Goal: Information Seeking & Learning: Learn about a topic

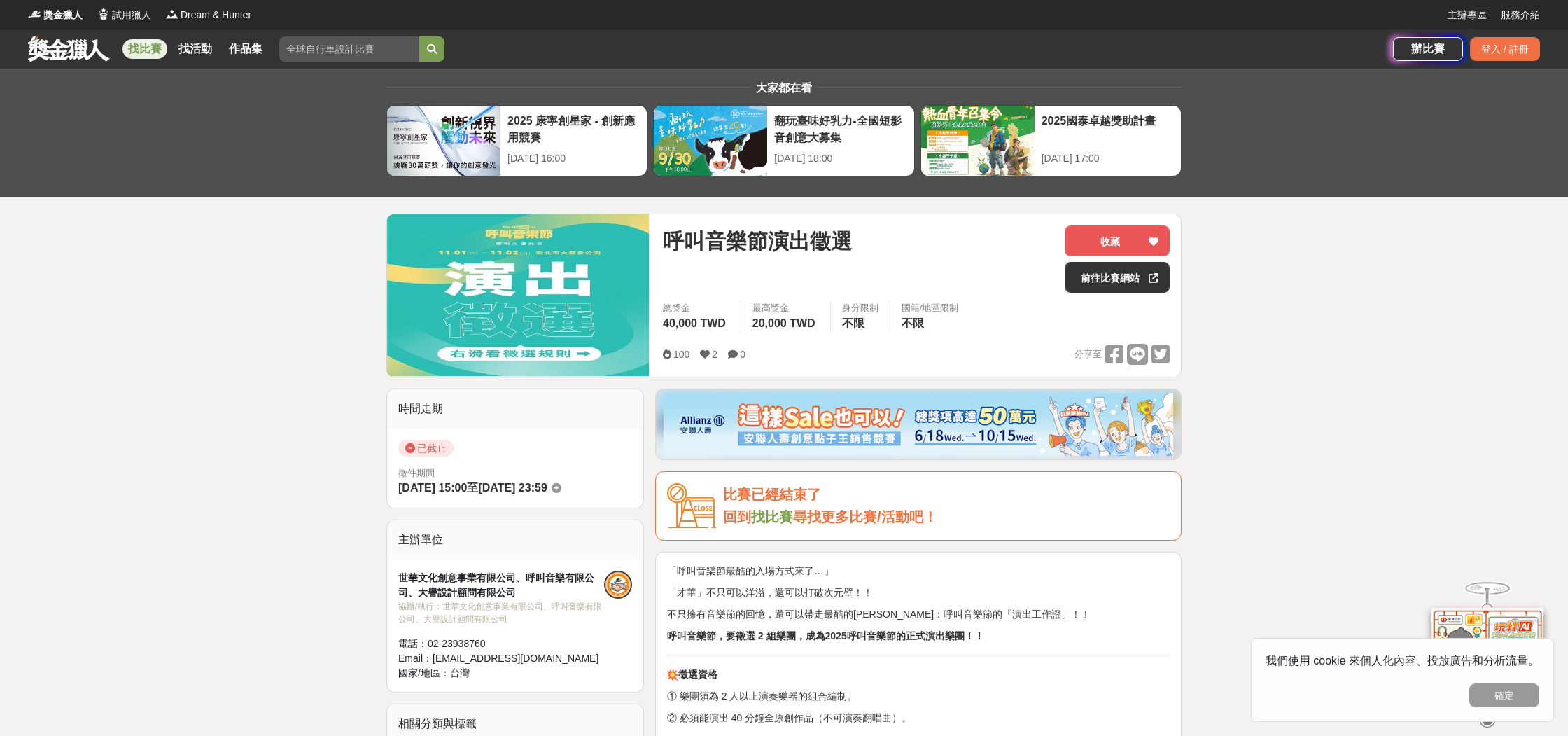
click at [46, 56] on link at bounding box center [69, 48] width 84 height 27
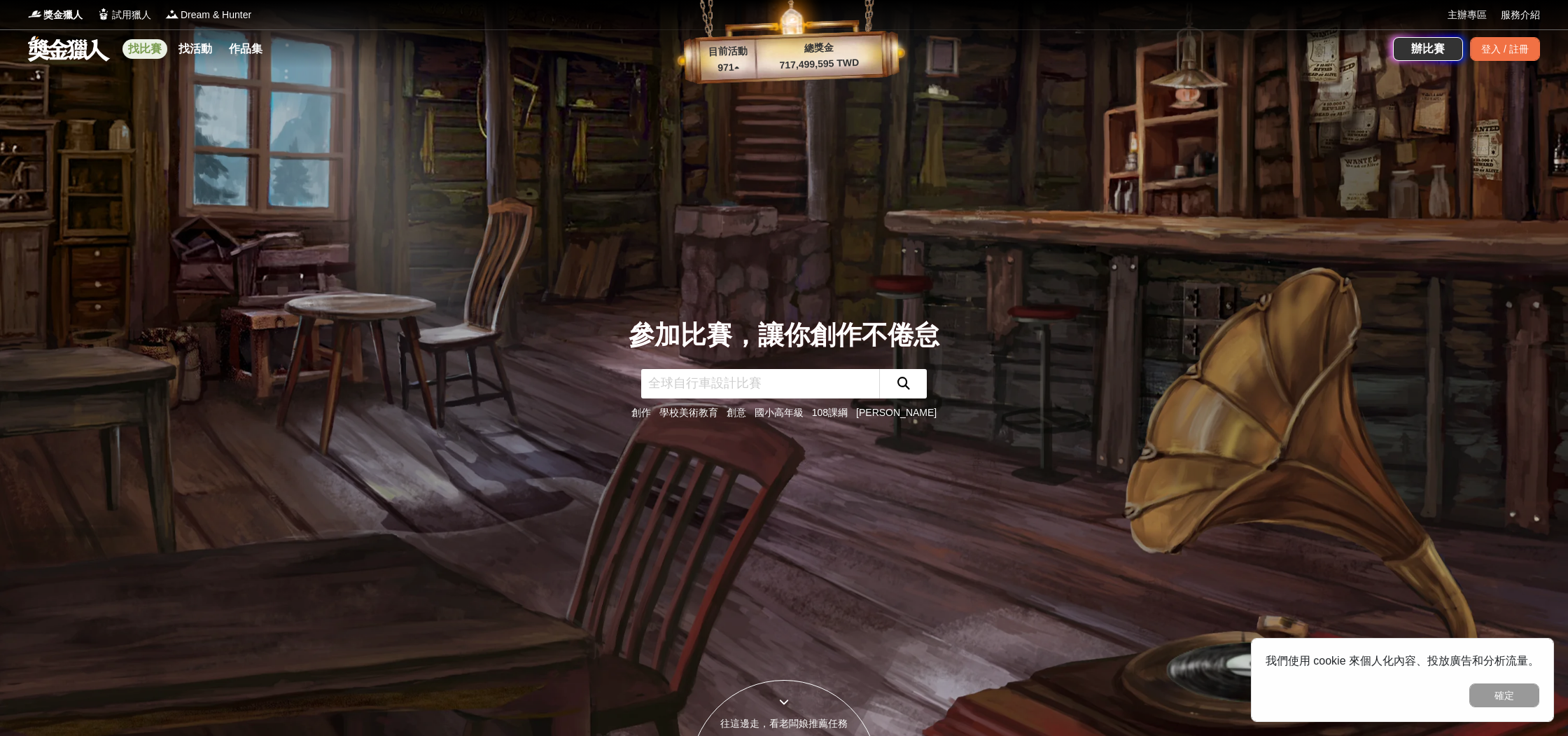
click at [137, 57] on link "找比賽" at bounding box center [145, 49] width 45 height 20
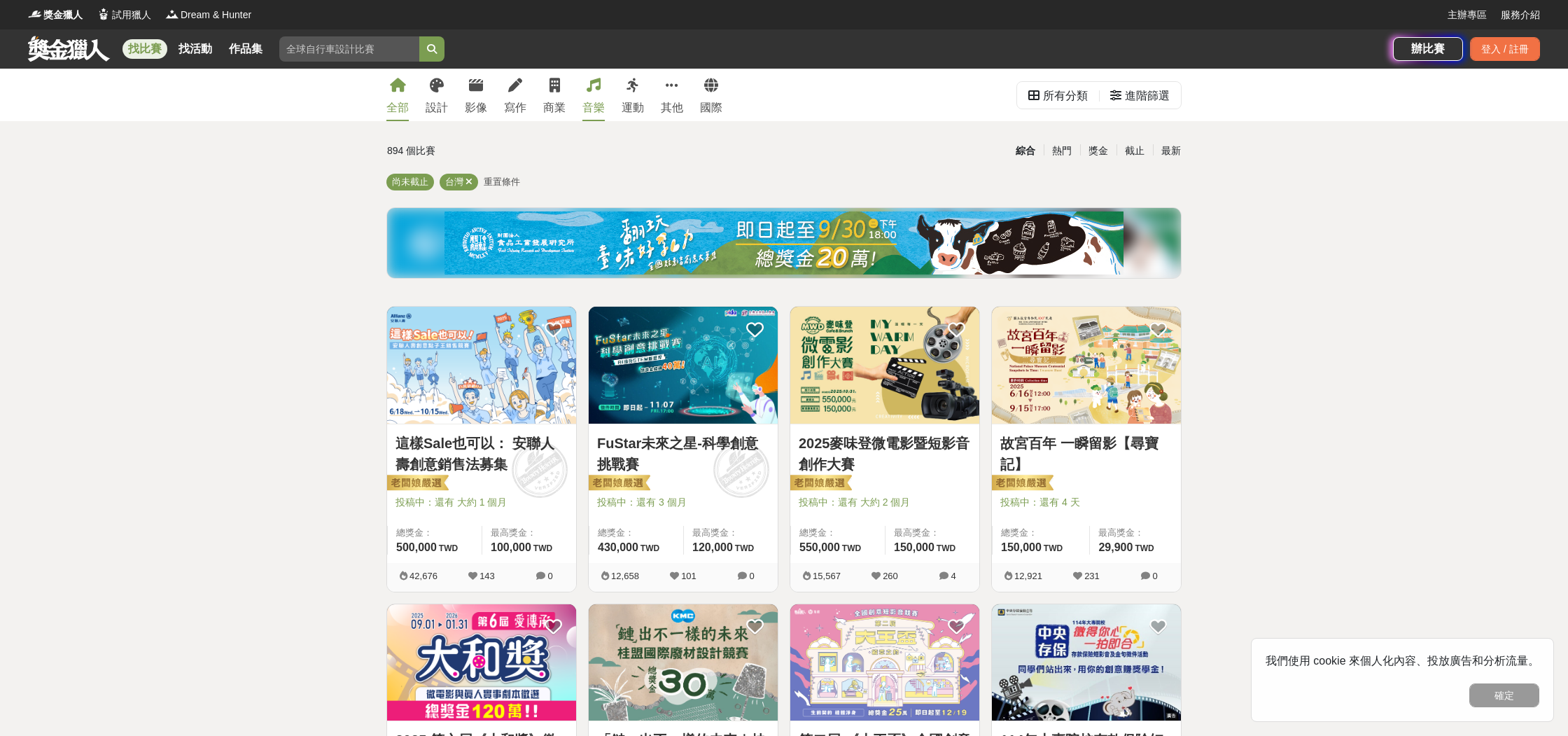
click at [594, 106] on div "音樂" at bounding box center [594, 107] width 23 height 17
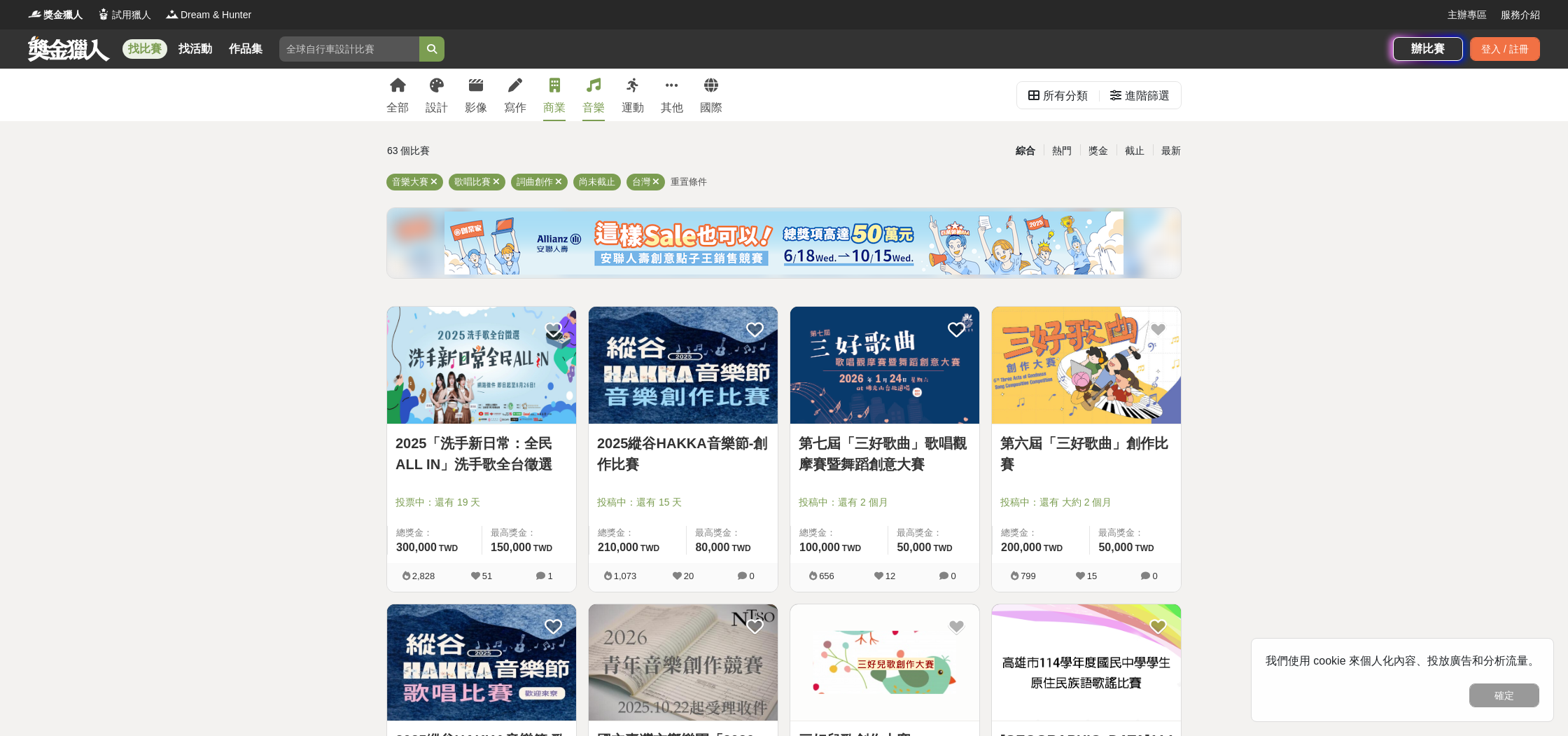
click at [553, 102] on div "商業" at bounding box center [555, 107] width 23 height 17
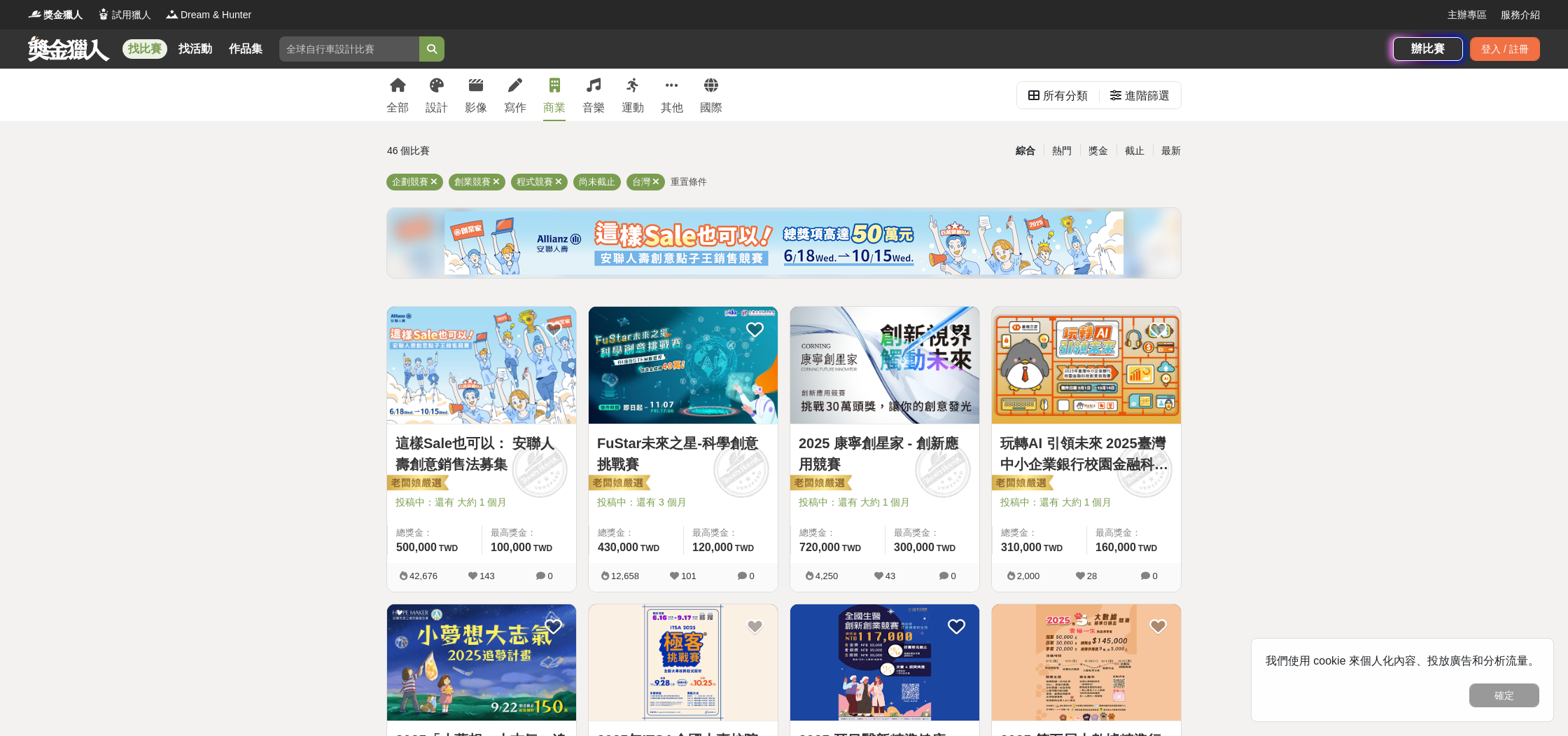
click at [573, 110] on div "全部 設計 影像 寫作 商業 音樂 運動 其他 國際" at bounding box center [555, 95] width 353 height 52
click at [580, 110] on div "全部 設計 影像 寫作 商業 音樂 運動 其他 國際" at bounding box center [555, 95] width 353 height 52
click at [594, 106] on div "音樂" at bounding box center [594, 107] width 23 height 17
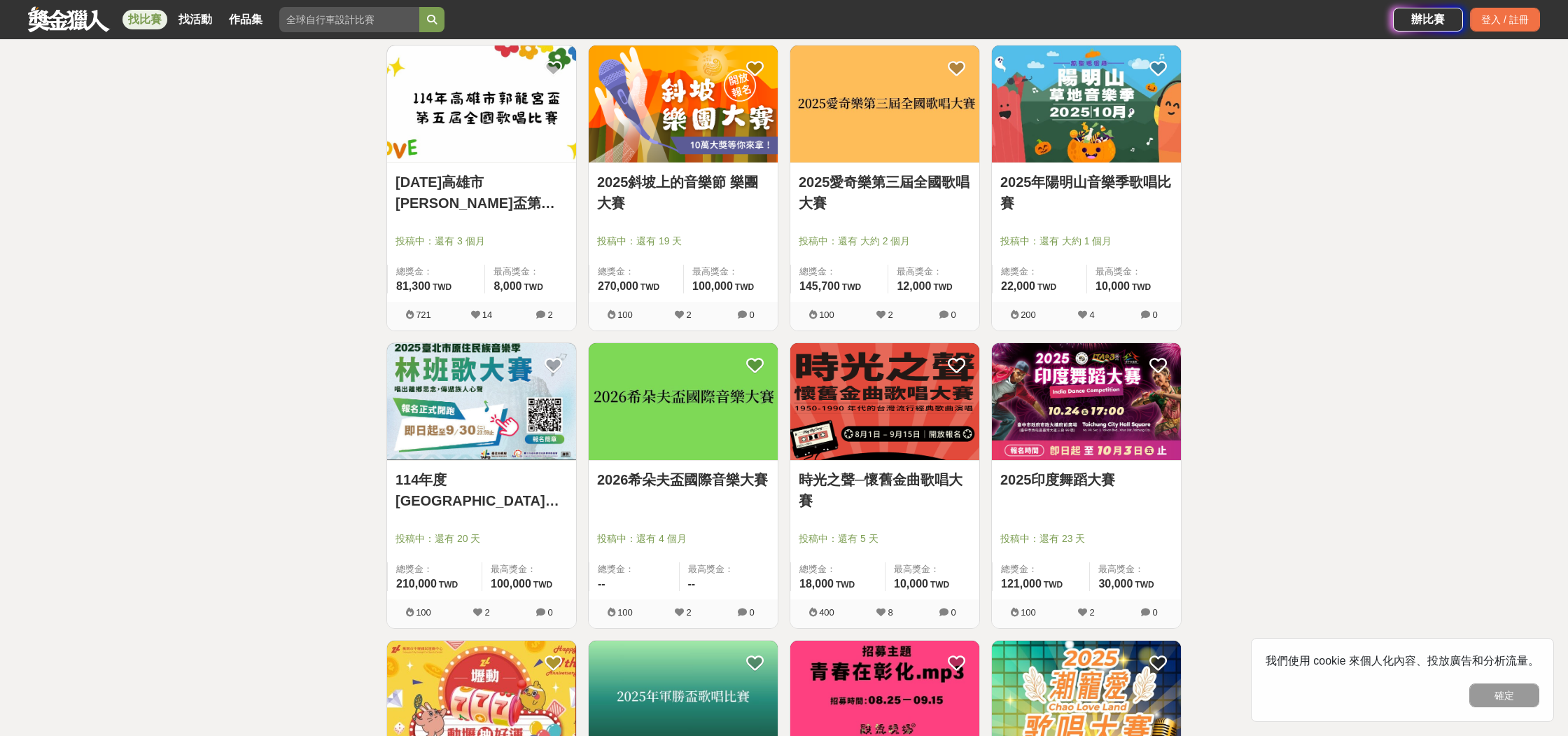
scroll to position [873, 0]
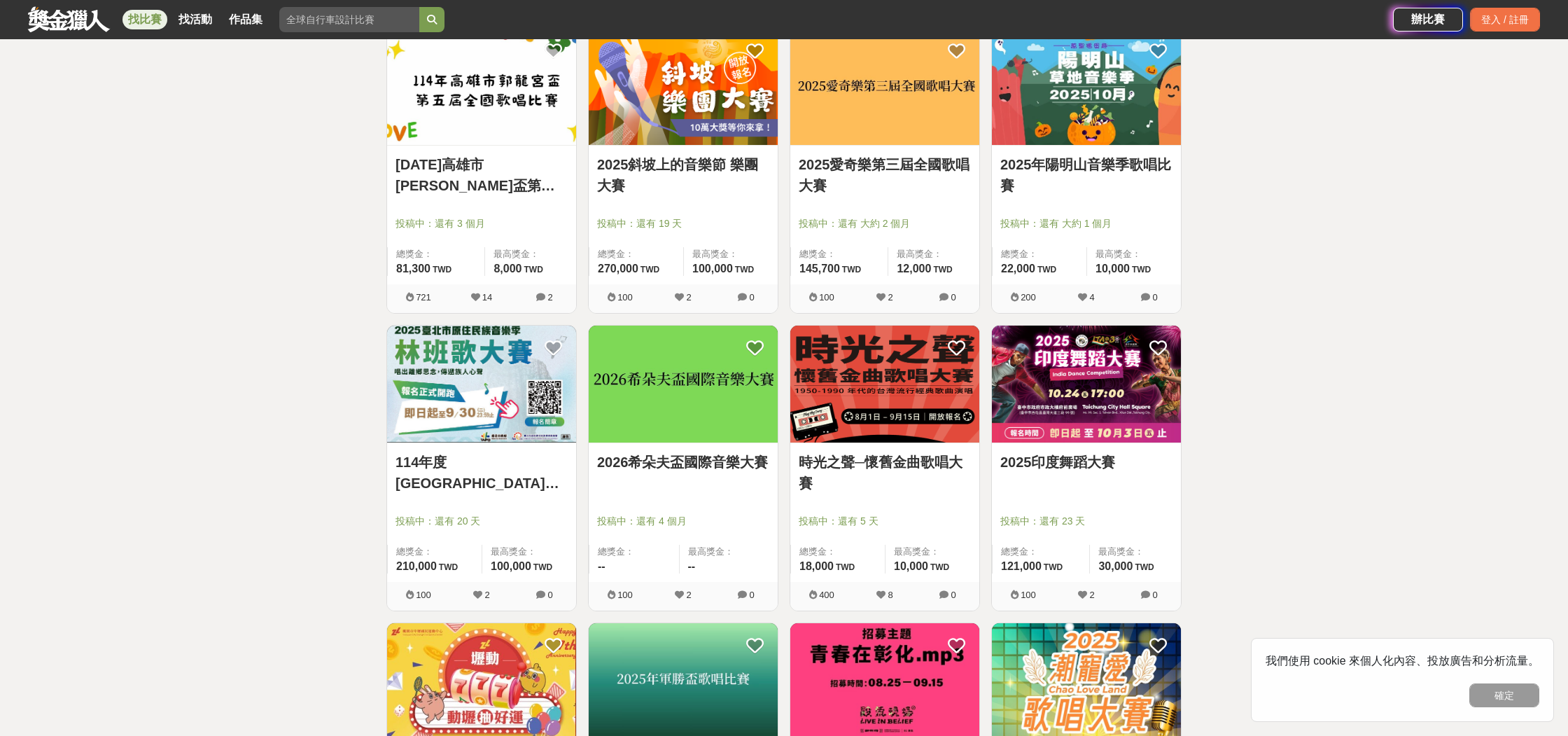
click at [895, 461] on link "時光之聲─懷舊金曲歌唱大賽" at bounding box center [885, 472] width 172 height 42
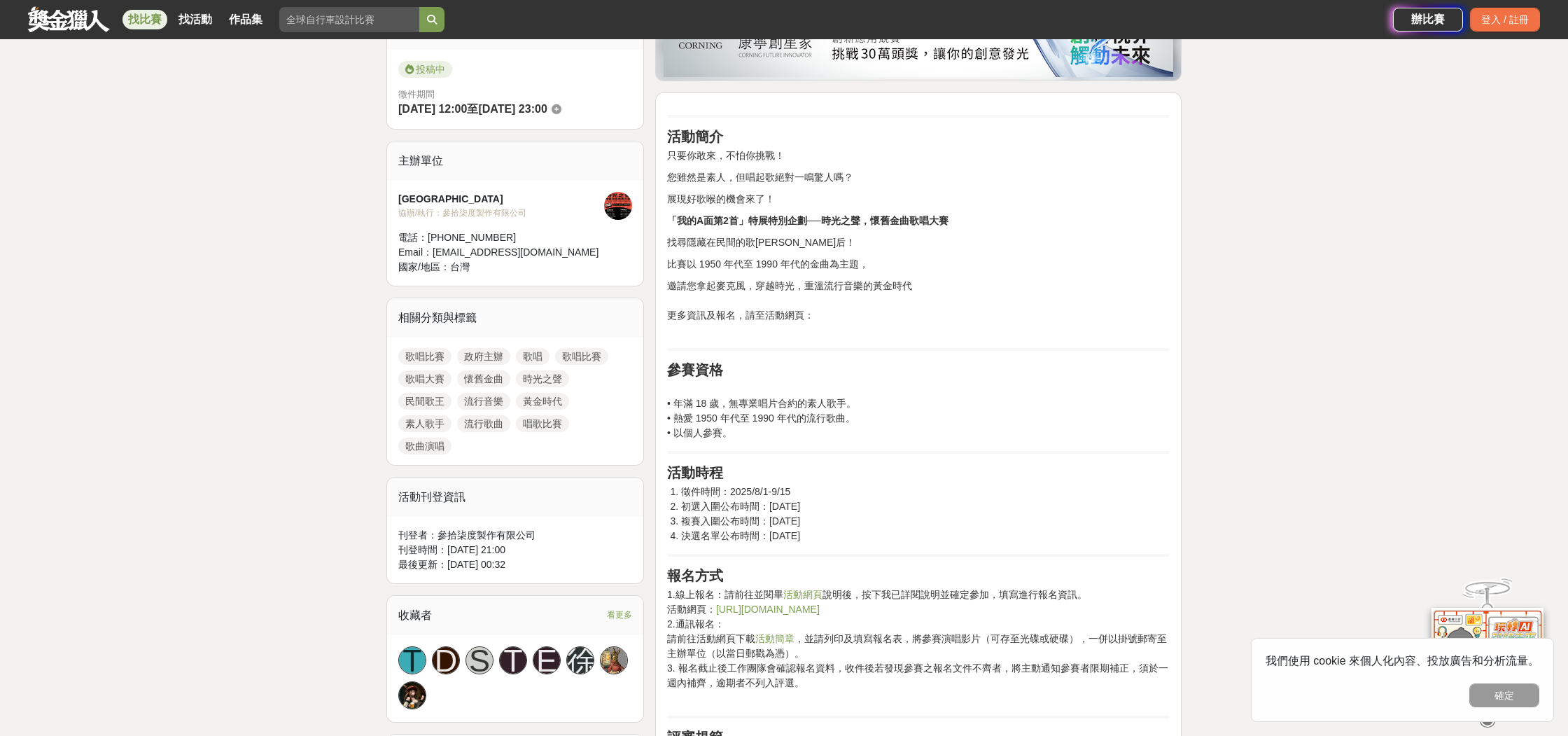
scroll to position [380, 0]
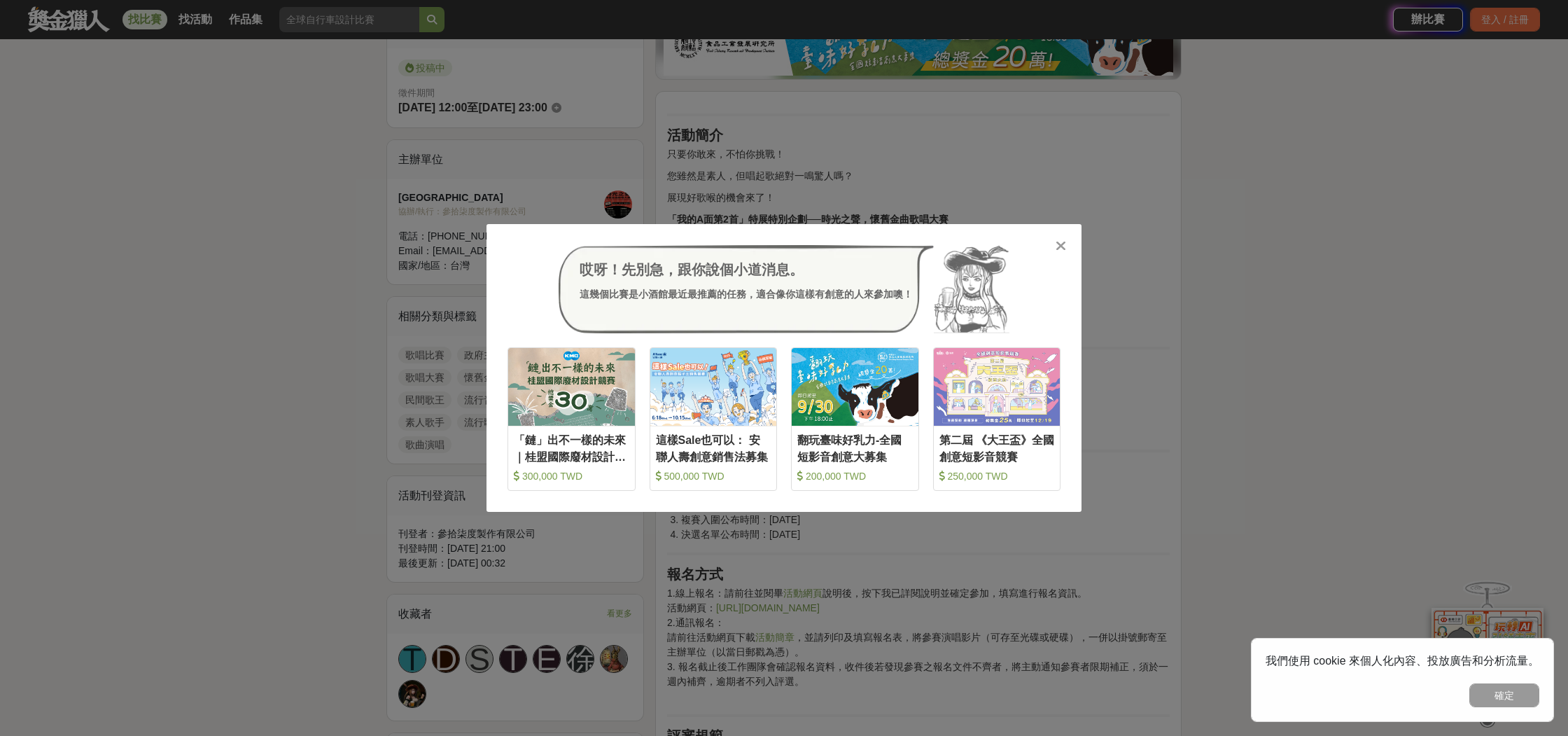
click at [1297, 318] on div "哎呀！先別急，跟你說個小道消息。 這幾個比賽是小酒館最近最推薦的任務，適合像你這樣有創意的人來參加噢！ 收藏 「鏈」出不一樣的未來｜桂盟國際廢材設計競賽 30…" at bounding box center [784, 368] width 1568 height 736
